Goal: Information Seeking & Learning: Learn about a topic

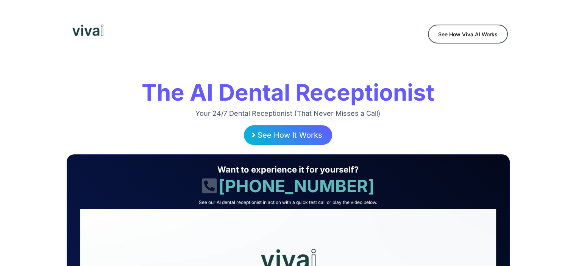
click at [356, 92] on h1 "The AI Dental Receptionist" at bounding box center [289, 93] width 440 height 30
click at [467, 31] on span "See How Viva AI Works" at bounding box center [467, 33] width 59 height 6
copy span "See How Viva AI Works"
drag, startPoint x: 542, startPoint y: 34, endPoint x: 435, endPoint y: 28, distance: 107.0
click at [435, 28] on div "See How Viva AI Works" at bounding box center [288, 30] width 576 height 61
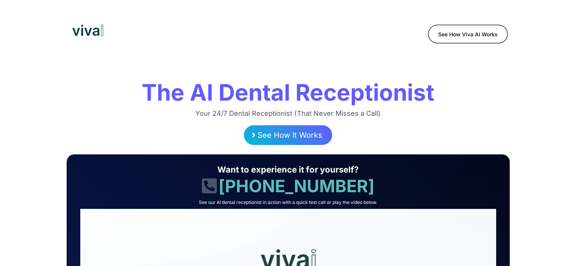
click at [380, 43] on div "See How Viva AI Works" at bounding box center [399, 30] width 222 height 34
click at [465, 33] on span "See How Viva AI Works" at bounding box center [467, 33] width 59 height 6
click at [233, 86] on h1 "The AI Dental Receptionist" at bounding box center [289, 93] width 440 height 30
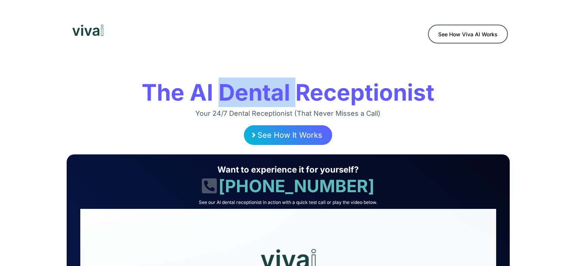
click at [233, 86] on h1 "The AI Dental Receptionist" at bounding box center [289, 93] width 440 height 30
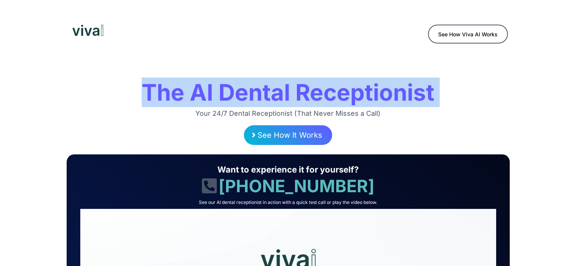
click at [233, 86] on h1 "The AI Dental Receptionist" at bounding box center [289, 93] width 440 height 30
copy div "The AI Dental Receptionist"
click at [334, 83] on h1 "The AI Dental Receptionist" at bounding box center [289, 93] width 440 height 30
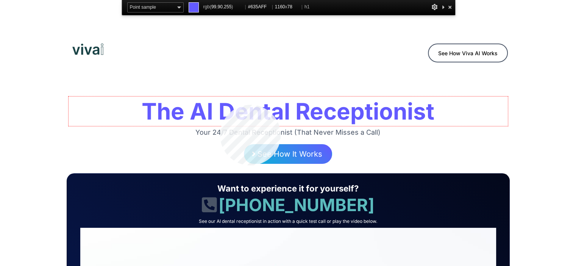
click at [220, 105] on h1 "The AI Dental Receptionist" at bounding box center [289, 112] width 440 height 30
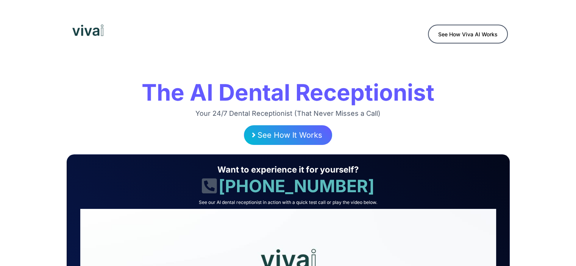
click at [237, 111] on h2 "Your 24/7 Dental Receptionist (That Never Misses a Call)" at bounding box center [289, 113] width 440 height 9
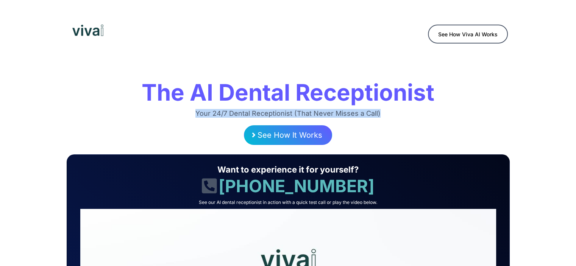
click at [237, 111] on h2 "Your 24/7 Dental Receptionist (That Never Misses a Call)" at bounding box center [289, 113] width 440 height 9
copy div "Your 24/7 Dental Receptionist (That Never Misses a Call)"
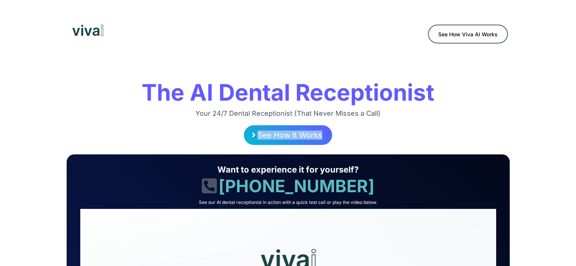
drag, startPoint x: 364, startPoint y: 134, endPoint x: 239, endPoint y: 135, distance: 124.7
click at [239, 135] on div "See How It Works" at bounding box center [289, 135] width 440 height 20
copy span "See How It Works"
click at [250, 31] on picture at bounding box center [177, 30] width 210 height 11
drag, startPoint x: 232, startPoint y: 125, endPoint x: 349, endPoint y: 6, distance: 166.4
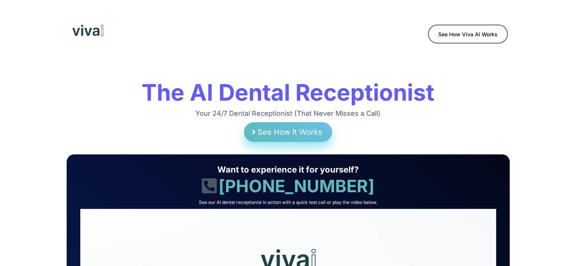
click at [275, 133] on span "See How It Works" at bounding box center [290, 132] width 65 height 9
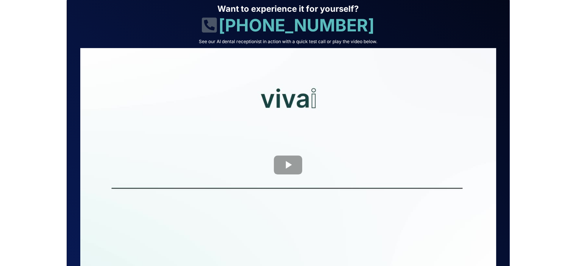
scroll to position [134, 0]
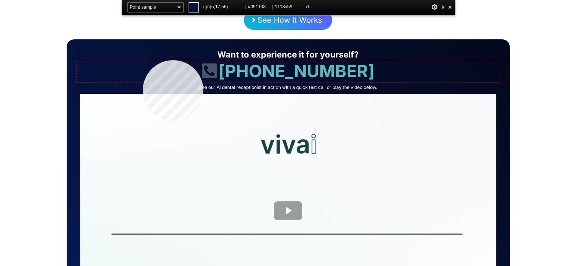
click at [143, 60] on h1 "[PHONE_NUMBER]" at bounding box center [289, 71] width 424 height 22
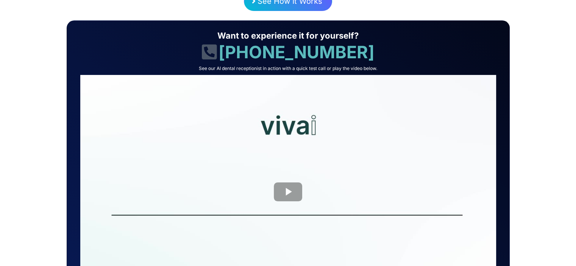
click at [331, 29] on div "Want to experience it for yourself? [PHONE_NUMBER] See our AI dental receptioni…" at bounding box center [288, 172] width 427 height 290
click at [316, 35] on h1 "Want to experience it for yourself?" at bounding box center [289, 35] width 424 height 11
click at [325, 49] on h1 "[PHONE_NUMBER]" at bounding box center [289, 52] width 424 height 22
click at [323, 68] on h2 "See our AI dental receptionist in action with a quick test call or play the vid…" at bounding box center [289, 69] width 424 height 6
click at [269, 38] on h1 "Want to experience it for yourself?" at bounding box center [289, 35] width 424 height 11
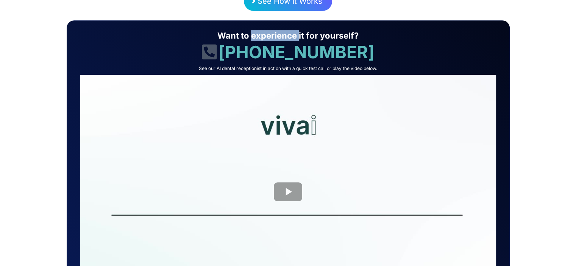
click at [269, 38] on h1 "Want to experience it for yourself?" at bounding box center [289, 35] width 424 height 11
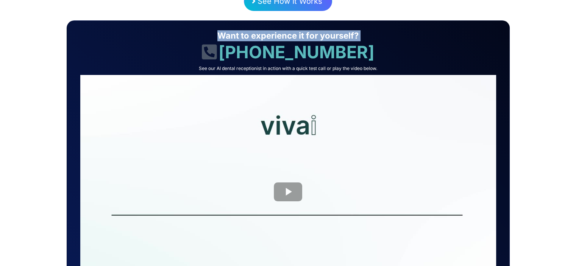
click at [269, 38] on h1 "Want to experience it for yourself?" at bounding box center [289, 35] width 424 height 11
copy div "Want to experience it for yourself?"
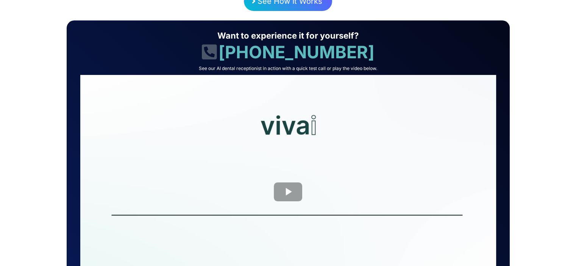
click at [272, 51] on h1 "[PHONE_NUMBER]" at bounding box center [289, 52] width 424 height 22
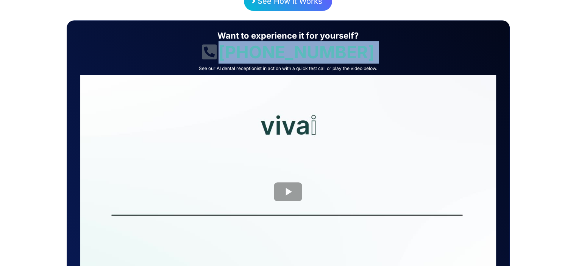
click at [272, 51] on h1 "[PHONE_NUMBER]" at bounding box center [289, 52] width 424 height 22
copy div "[PHONE_NUMBER]"
click at [308, 45] on h1 "[PHONE_NUMBER]" at bounding box center [289, 52] width 424 height 22
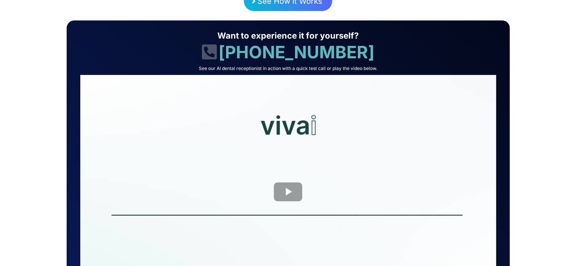
click at [213, 68] on h2 "See our AI dental receptionist in action with a quick test call or play the vid…" at bounding box center [289, 69] width 424 height 6
copy div "See our AI dental receptionist in action with a quick test call or play the vid…"
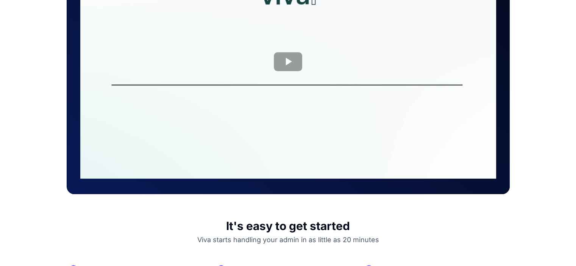
scroll to position [287, 0]
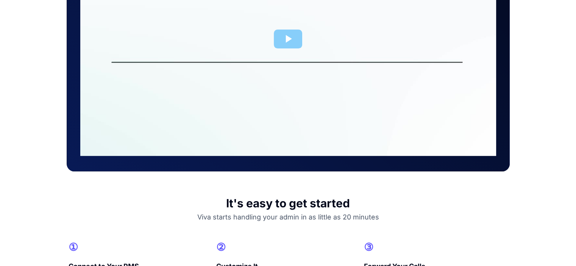
click at [276, 35] on div at bounding box center [288, 39] width 416 height 234
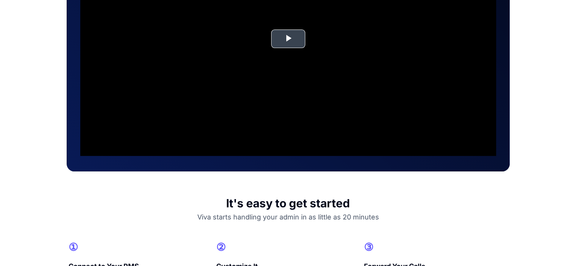
click at [290, 38] on video "Video Player" at bounding box center [288, 39] width 416 height 234
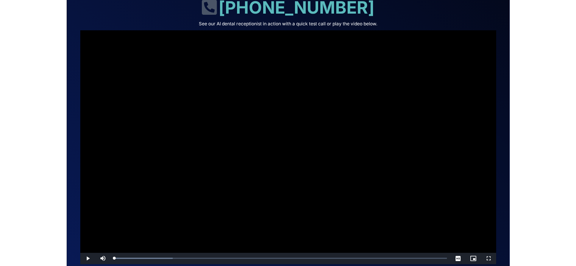
scroll to position [174, 0]
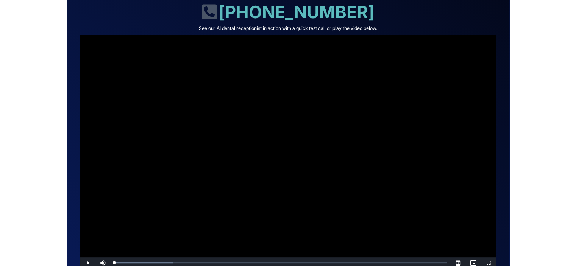
click at [300, 122] on video "Video Player" at bounding box center [288, 152] width 416 height 234
click at [451, 101] on video "Video Player" at bounding box center [288, 152] width 416 height 234
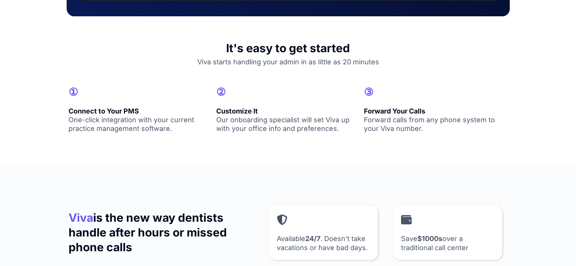
scroll to position [453, 0]
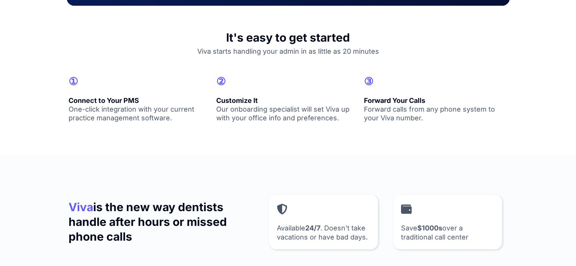
click at [336, 34] on h1 "It's easy to get started" at bounding box center [289, 37] width 440 height 15
click at [351, 47] on h2 "Viva starts handling your admin in as little as 20 minutes" at bounding box center [289, 51] width 440 height 9
click at [291, 36] on h1 "It's easy to get started" at bounding box center [289, 37] width 440 height 15
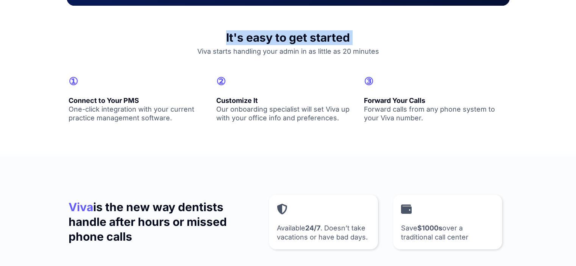
click at [291, 36] on h1 "It's easy to get started" at bounding box center [289, 37] width 440 height 15
copy div "It's easy to get started"
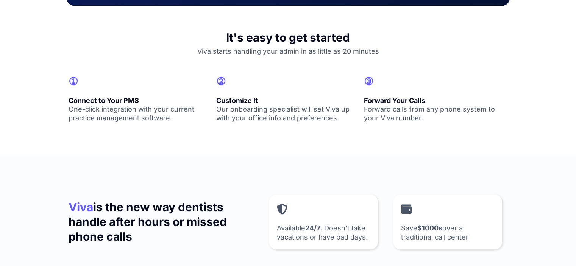
click at [261, 49] on h2 "Viva starts handling your admin in as little as 20 minutes" at bounding box center [289, 51] width 440 height 9
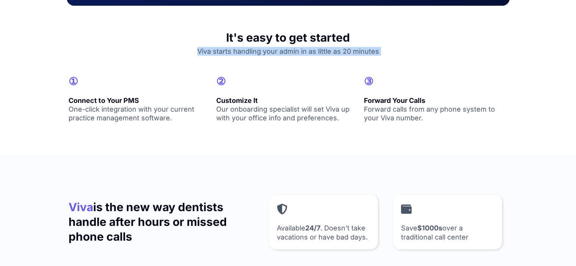
click at [261, 49] on h2 "Viva starts handling your admin in as little as 20 minutes" at bounding box center [289, 51] width 440 height 9
copy div "Viva starts handling your admin in as little as 20 minutes"
click at [273, 59] on div "It's easy to get started Viva starts handling your admin in as little as 20 min…" at bounding box center [288, 43] width 443 height 44
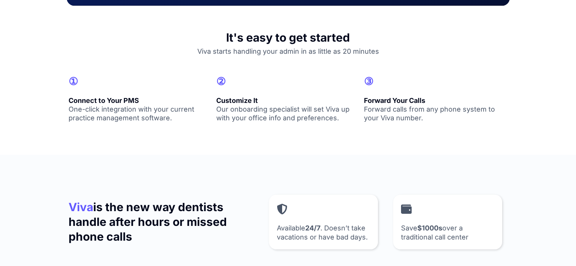
click at [72, 80] on h1 "①" at bounding box center [141, 82] width 144 height 14
copy div "①"
click at [224, 82] on h1 "②" at bounding box center [288, 82] width 144 height 14
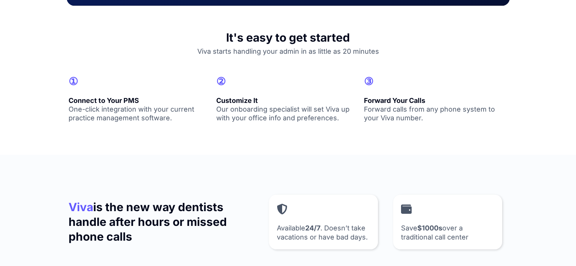
click at [224, 82] on h1 "②" at bounding box center [288, 82] width 144 height 14
click at [367, 82] on h1 "③" at bounding box center [436, 82] width 144 height 14
click at [96, 102] on strong "Connect to Your PMS" at bounding box center [104, 101] width 70 height 8
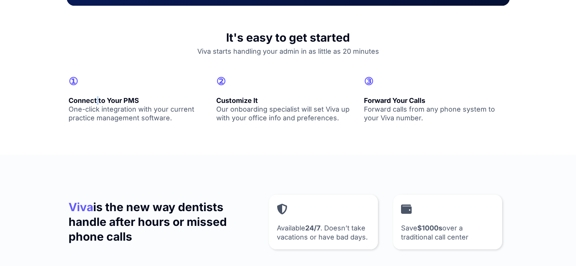
click at [96, 102] on strong "Connect to Your PMS" at bounding box center [104, 101] width 70 height 8
click at [102, 102] on strong "Connect to Your PMS" at bounding box center [104, 101] width 70 height 8
click at [120, 116] on h2 "One-click integration with your current practice management software." at bounding box center [141, 114] width 144 height 18
click at [147, 113] on h2 "One-click integration with your current practice management software." at bounding box center [141, 114] width 144 height 18
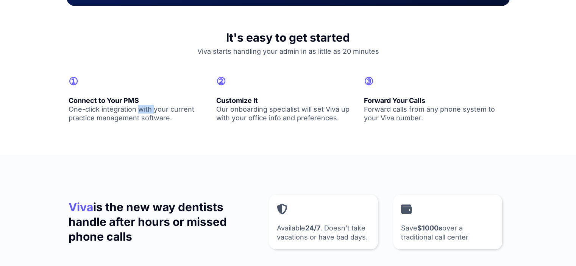
click at [147, 113] on h2 "One-click integration with your current practice management software." at bounding box center [141, 114] width 144 height 18
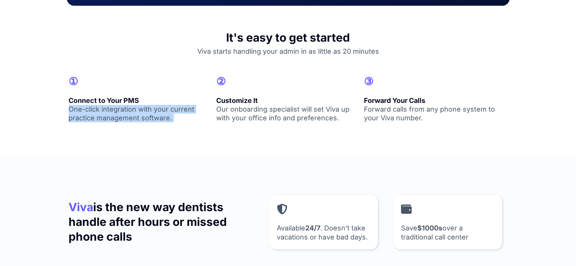
click at [147, 113] on h2 "One-click integration with your current practice management software." at bounding box center [141, 114] width 144 height 18
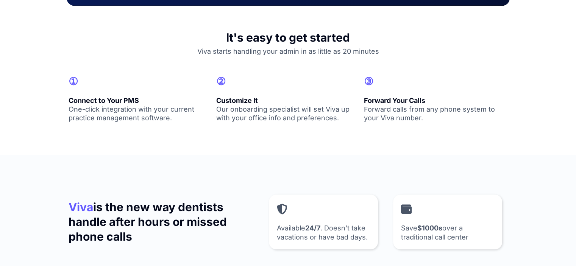
click at [219, 44] on h1 "It's easy to get started" at bounding box center [289, 37] width 440 height 15
click at [230, 88] on h1 "②" at bounding box center [288, 82] width 144 height 14
click at [234, 100] on strong "Customize It" at bounding box center [237, 101] width 42 height 8
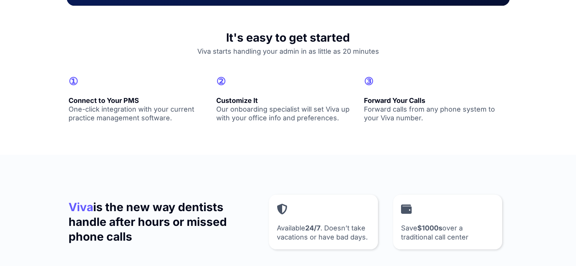
click at [259, 116] on h2 "Our onboarding specialist will set Viva up with your office info and preference…" at bounding box center [288, 114] width 144 height 18
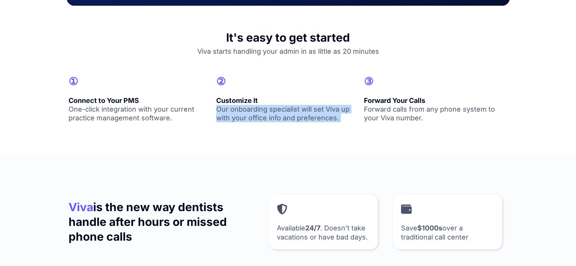
click at [259, 116] on h2 "Our onboarding specialist will set Viva up with your office info and preference…" at bounding box center [288, 114] width 144 height 18
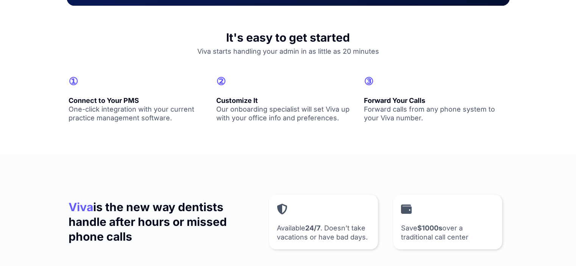
click at [388, 96] on h2 "Forward Your Calls" at bounding box center [436, 100] width 144 height 9
click at [418, 119] on p "Forward calls from any phone system to your Viva number." at bounding box center [436, 114] width 144 height 18
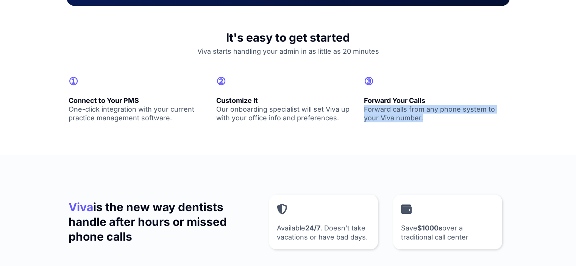
click at [418, 119] on p "Forward calls from any phone system to your Viva number." at bounding box center [436, 114] width 144 height 18
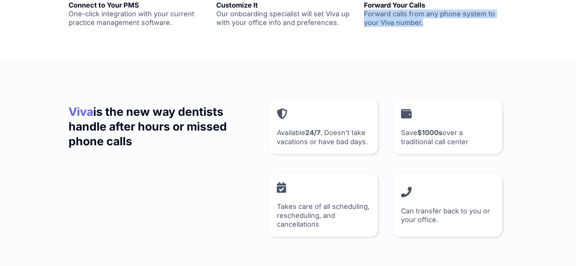
scroll to position [577, 0]
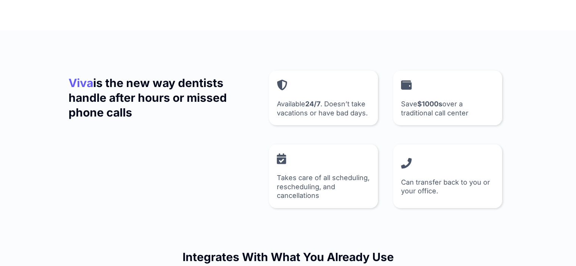
click at [130, 103] on h1 "Viva is the new way dentists handle after hours or missed phone calls" at bounding box center [164, 98] width 191 height 44
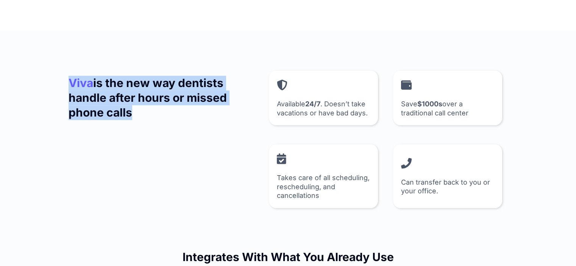
click at [130, 103] on h1 "Viva is the new way dentists handle after hours or missed phone calls" at bounding box center [164, 98] width 191 height 44
click at [167, 77] on h1 "Viva is the new way dentists handle after hours or missed phone calls" at bounding box center [164, 98] width 191 height 44
click at [151, 88] on h1 "Viva is the new way dentists handle after hours or missed phone calls" at bounding box center [164, 98] width 191 height 44
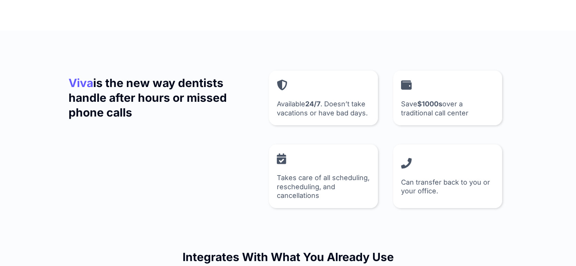
click at [277, 81] on p at bounding box center [323, 85] width 93 height 14
drag, startPoint x: 277, startPoint y: 80, endPoint x: 309, endPoint y: 75, distance: 32.2
click at [316, 68] on div "Viva is the new way dentists handle after hours or missed phone calls Available…" at bounding box center [288, 98] width 443 height 63
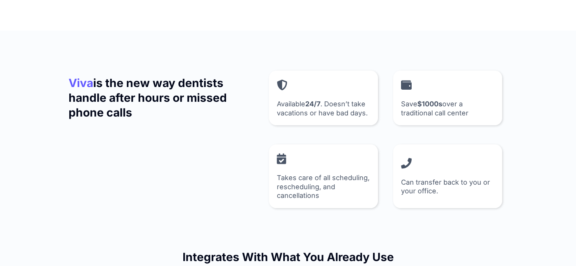
drag, startPoint x: 279, startPoint y: 82, endPoint x: 305, endPoint y: 50, distance: 41.2
click at [283, 82] on p at bounding box center [323, 85] width 93 height 14
drag, startPoint x: 283, startPoint y: 82, endPoint x: 325, endPoint y: 40, distance: 59.7
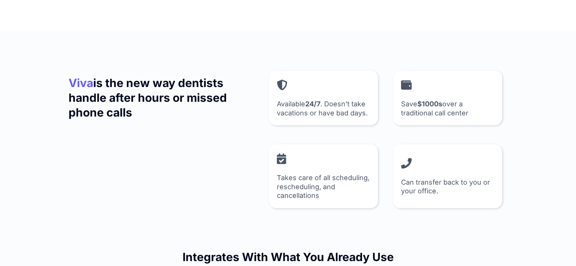
drag, startPoint x: 275, startPoint y: 78, endPoint x: 288, endPoint y: 91, distance: 18.0
drag, startPoint x: 399, startPoint y: 77, endPoint x: 412, endPoint y: 88, distance: 16.2
drag, startPoint x: 276, startPoint y: 153, endPoint x: 288, endPoint y: 165, distance: 17.4
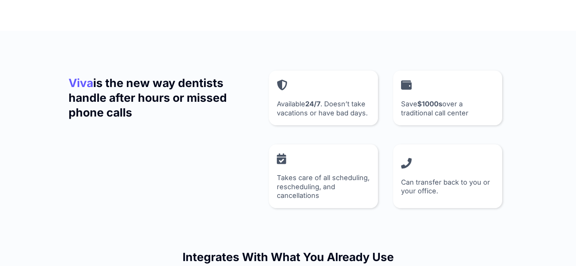
drag, startPoint x: 396, startPoint y: 155, endPoint x: 415, endPoint y: 171, distance: 24.2
click at [317, 97] on div "Available 24/7 . Doesn’t take vacations or have bad days." at bounding box center [323, 97] width 93 height 39
click at [336, 108] on h2 "Available 24/7 . Doesn’t take vacations or have bad days." at bounding box center [323, 109] width 93 height 18
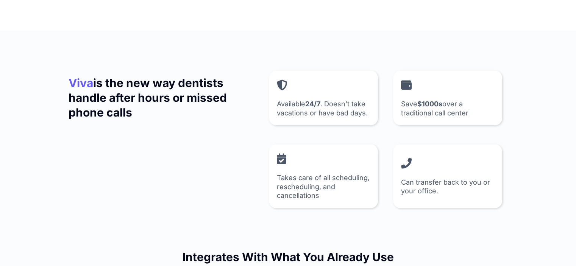
click at [342, 106] on h2 "Available 24/7 . Doesn’t take vacations or have bad days." at bounding box center [323, 109] width 93 height 18
click at [334, 108] on h2 "Available 24/7 . Doesn’t take vacations or have bad days." at bounding box center [323, 109] width 93 height 18
click at [416, 109] on h2 "Save $1000s over a traditional call center" at bounding box center [447, 109] width 93 height 18
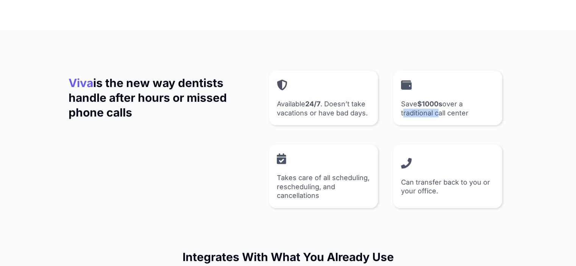
click at [416, 109] on h2 "Save $1000s over a traditional call center" at bounding box center [447, 109] width 93 height 18
click at [364, 83] on p at bounding box center [323, 85] width 93 height 14
click at [307, 185] on h2 "Takes care of all scheduling, rescheduling, and cancellations" at bounding box center [323, 187] width 93 height 27
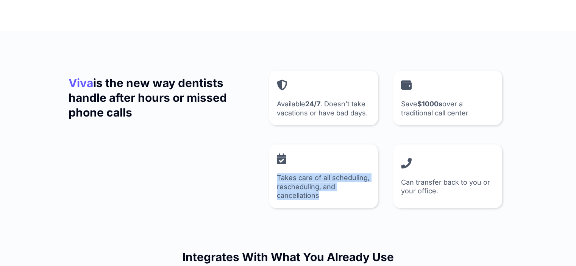
click at [307, 185] on h2 "Takes care of all scheduling, rescheduling, and cancellations" at bounding box center [323, 187] width 93 height 27
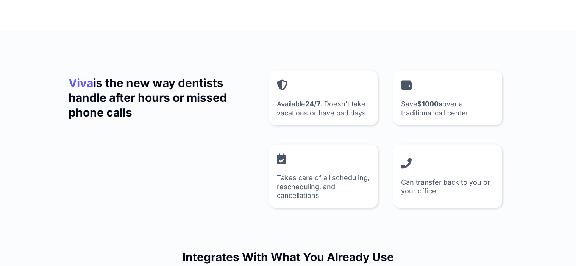
click at [435, 184] on h2 "Can transfer back to you or your office." at bounding box center [447, 187] width 93 height 18
